Goal: Task Accomplishment & Management: Use online tool/utility

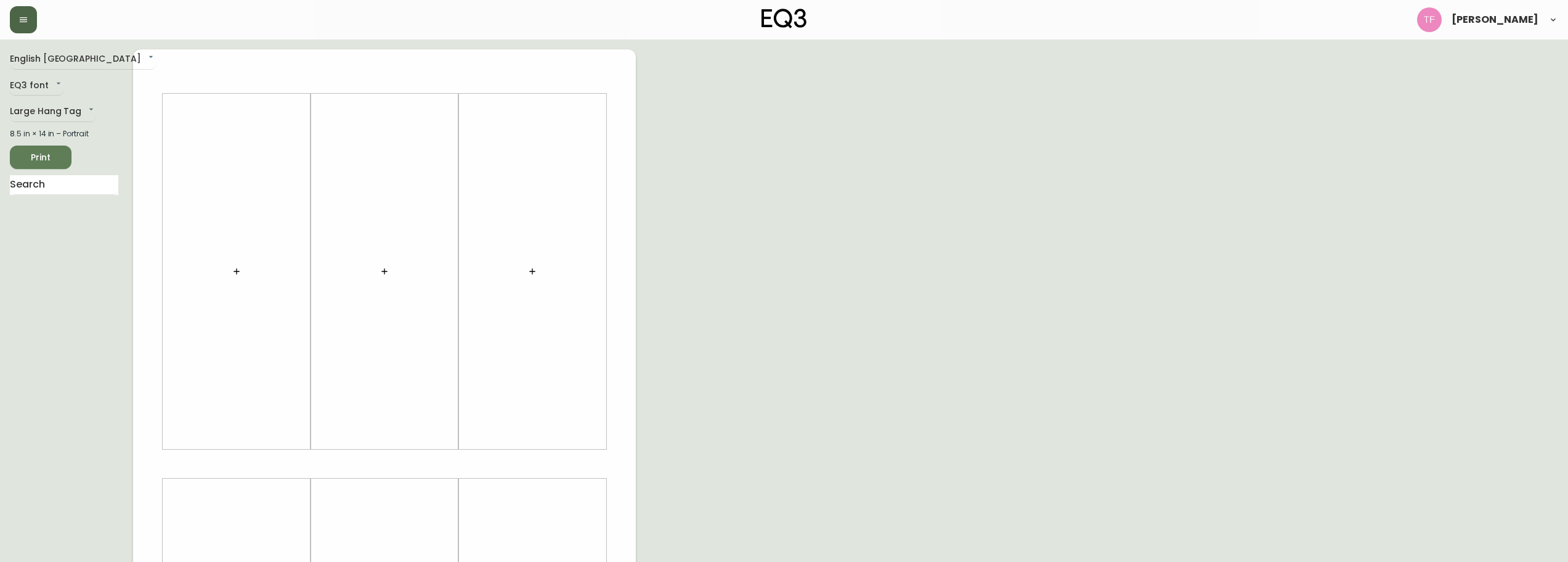
click at [26, 23] on icon "button" at bounding box center [24, 20] width 10 height 10
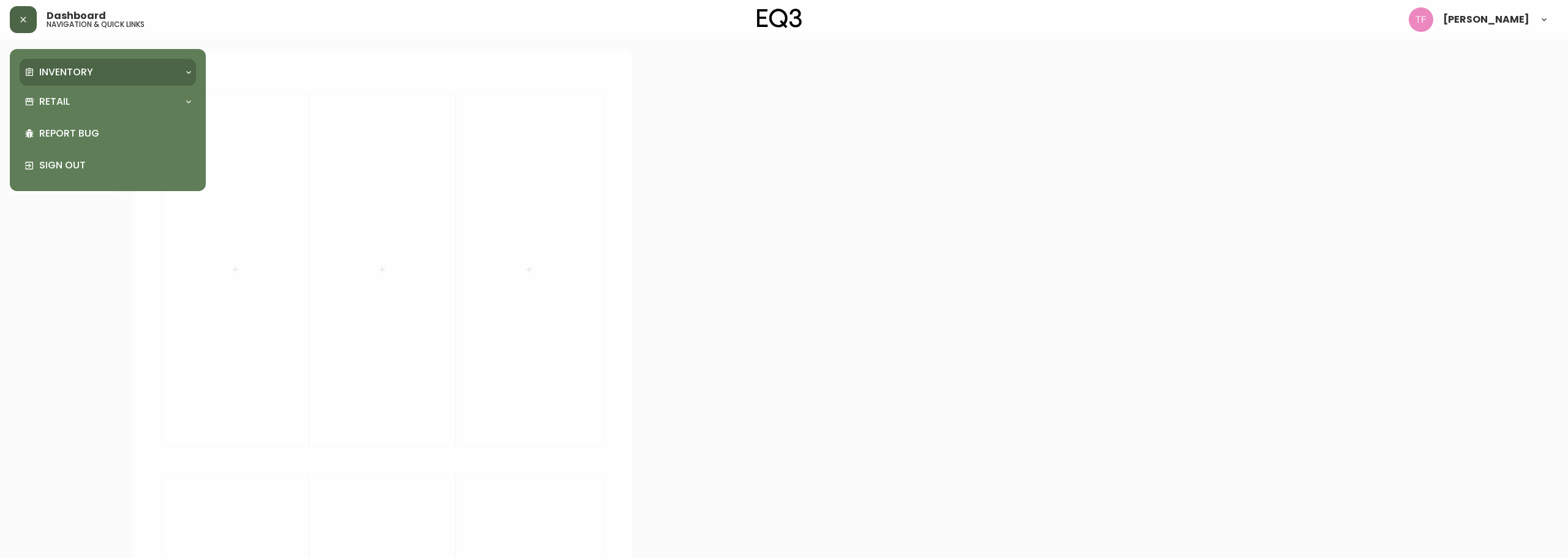
click at [114, 65] on div "Inventory" at bounding box center [108, 72] width 177 height 27
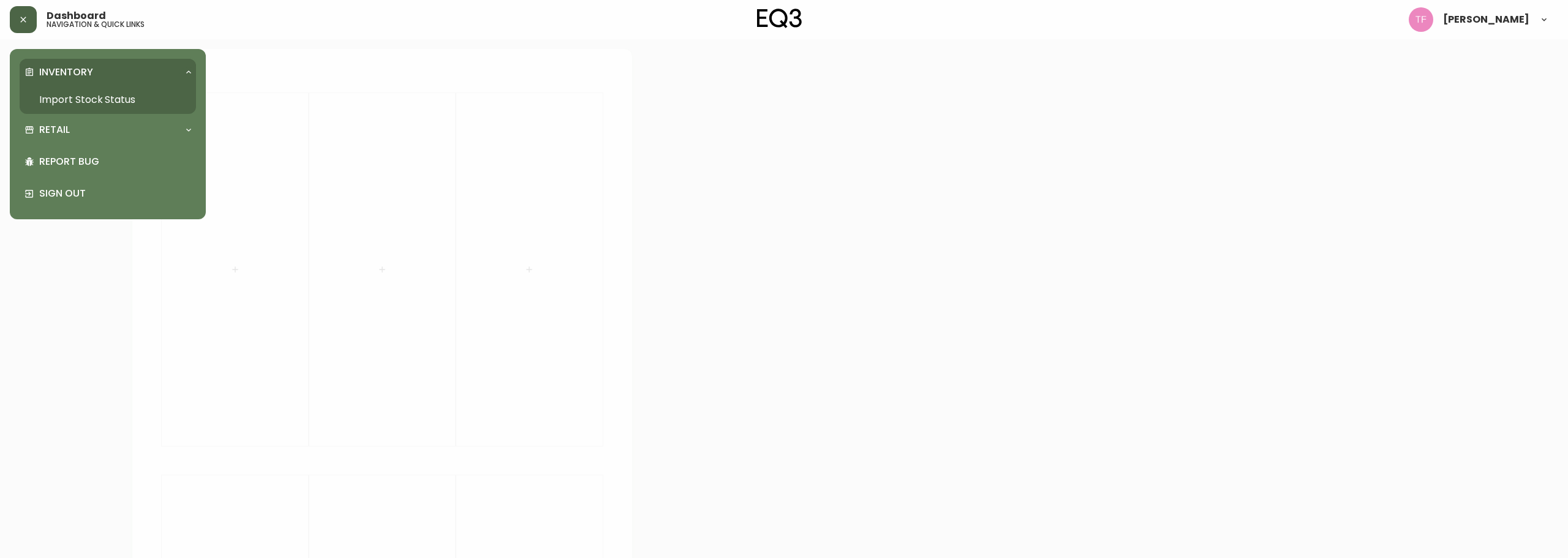
click at [62, 98] on link "Import Stock Status" at bounding box center [108, 99] width 177 height 28
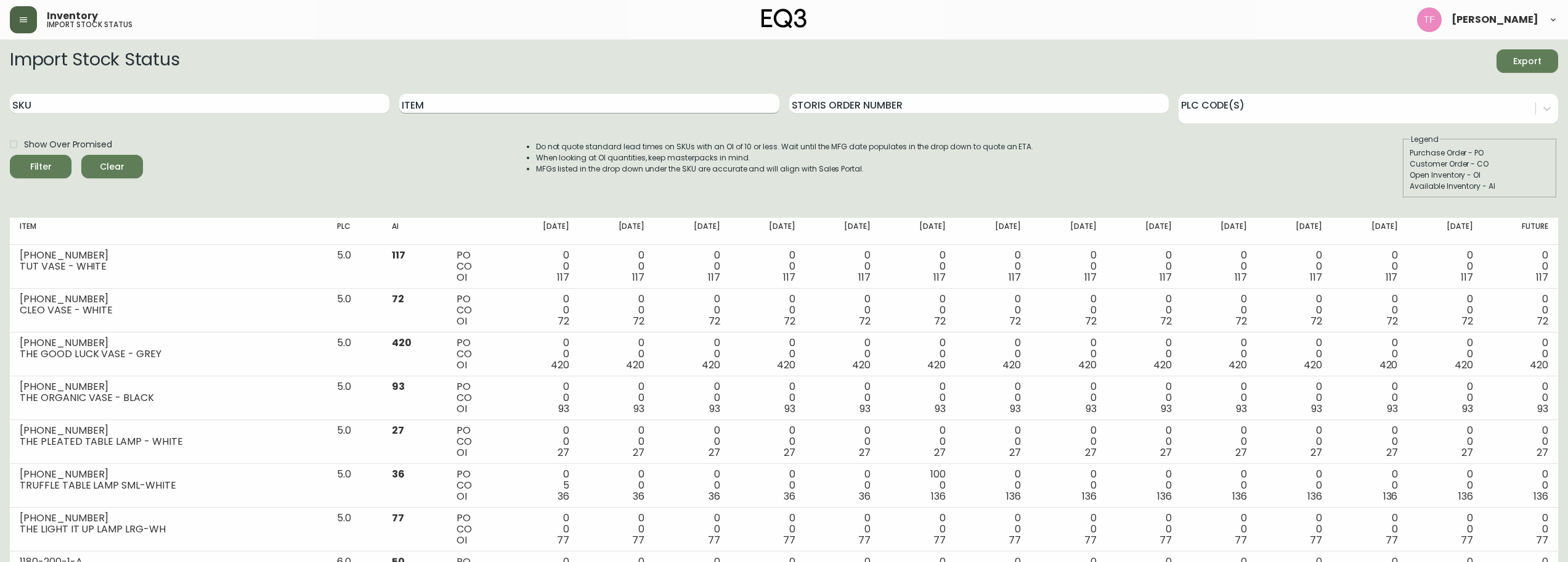
click at [576, 106] on input "Item" at bounding box center [589, 104] width 380 height 20
type input "adobe"
click at [10, 155] on button "Filter" at bounding box center [41, 166] width 62 height 23
